Goal: Task Accomplishment & Management: Manage account settings

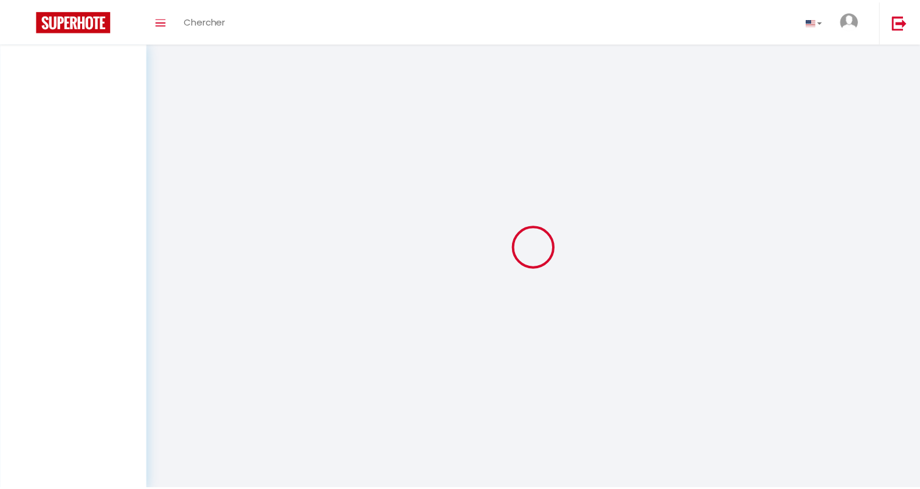
scroll to position [39, 0]
select select
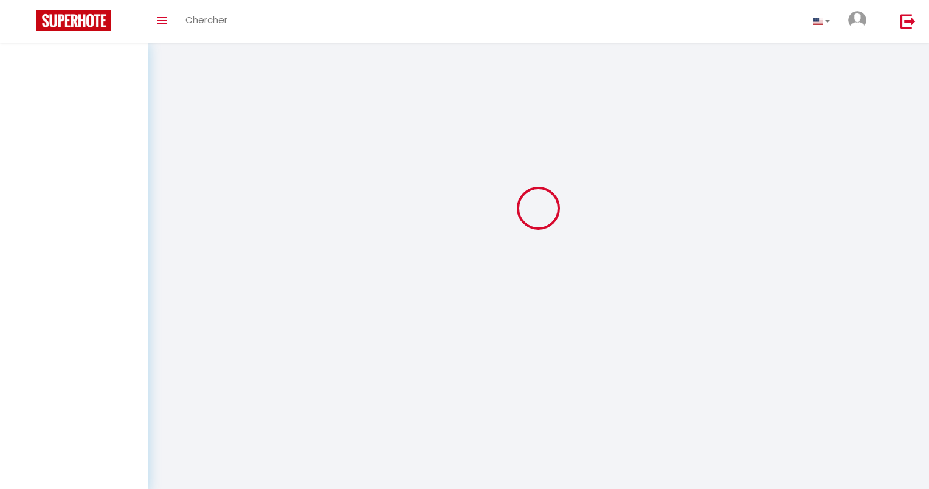
select select
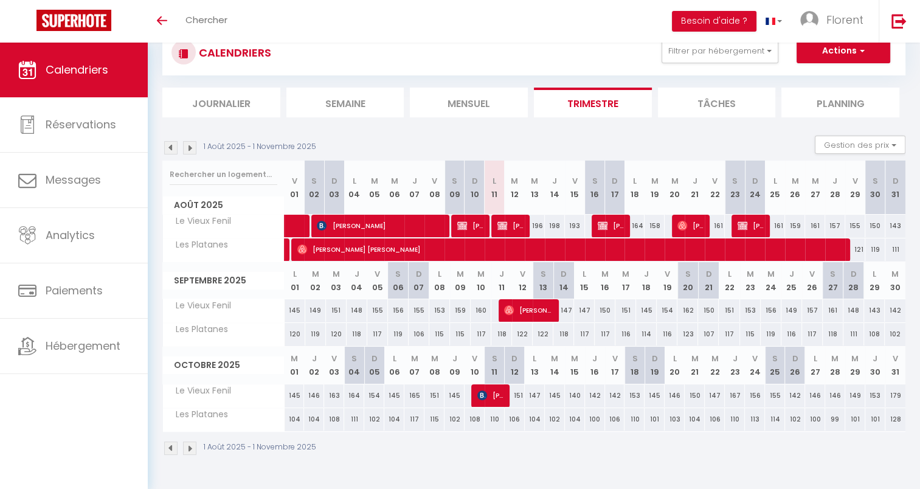
select select
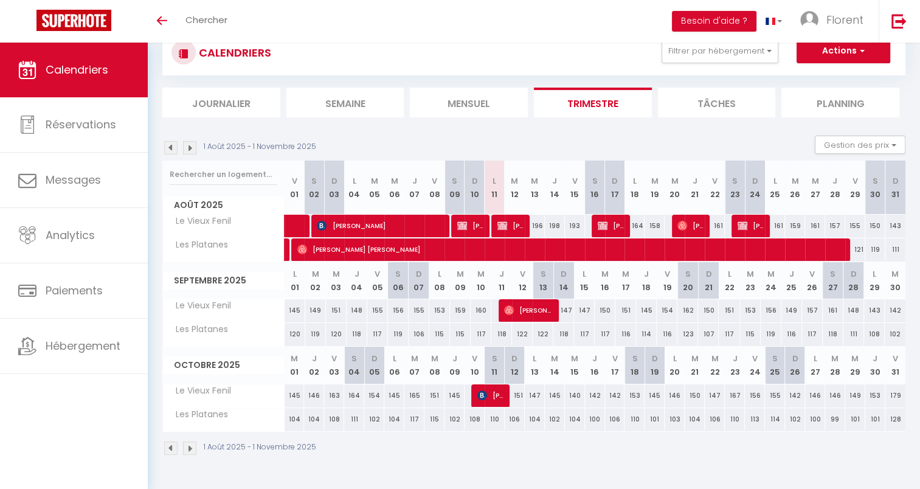
select select
click at [615, 221] on span "[PERSON_NAME]" at bounding box center [611, 225] width 27 height 23
select select "OK"
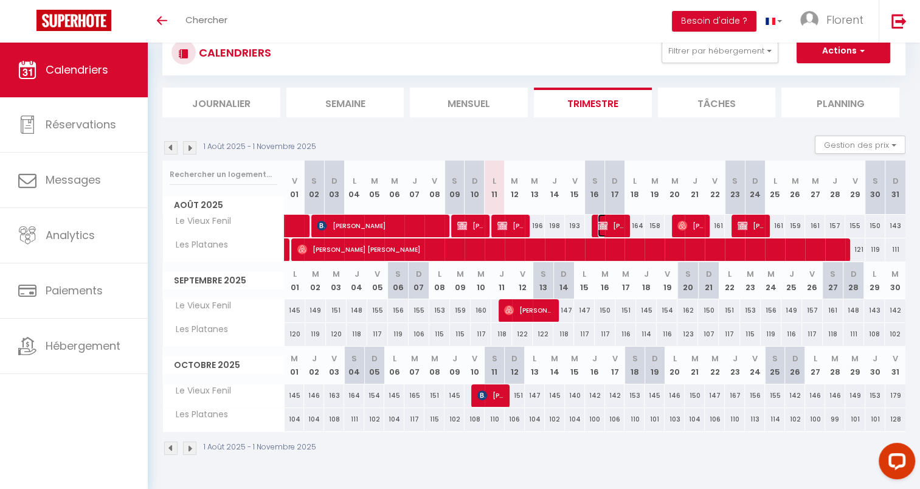
select select "KO"
select select "0"
select select "1"
select select
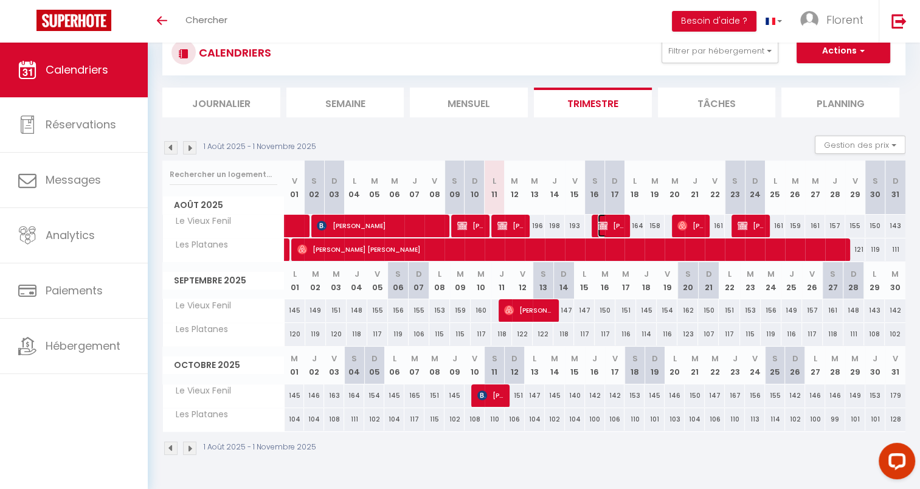
select select
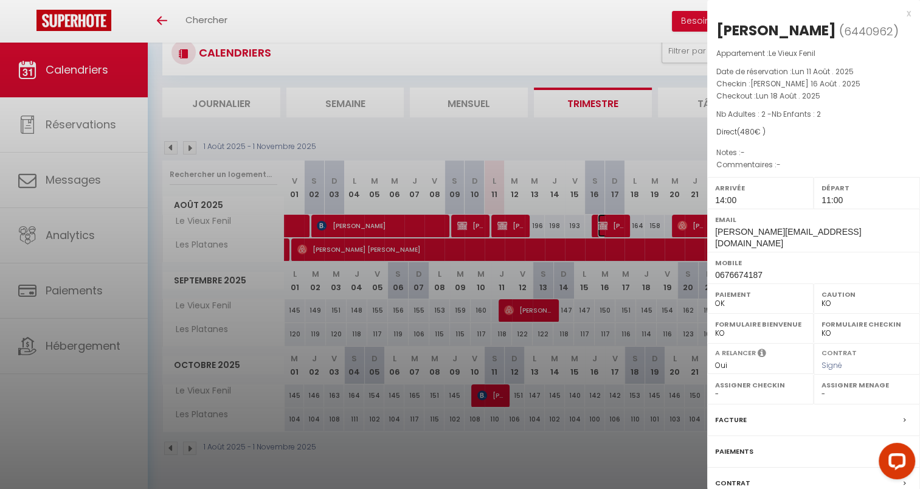
select select "27346"
